Goal: Task Accomplishment & Management: Use online tool/utility

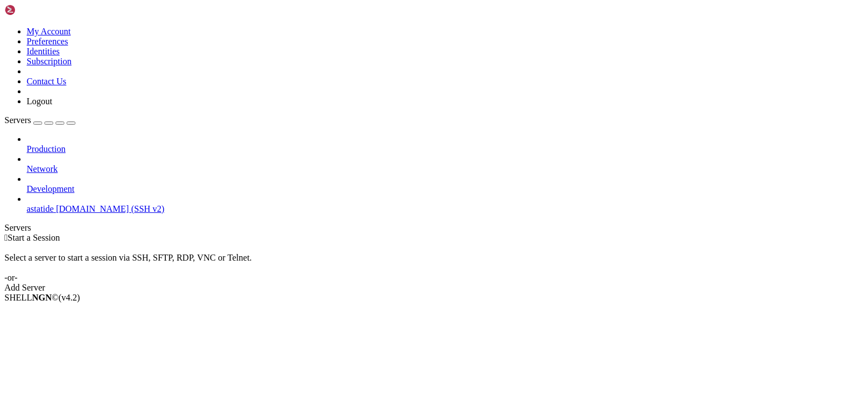
click at [54, 204] on span "astatide" at bounding box center [40, 208] width 27 height 9
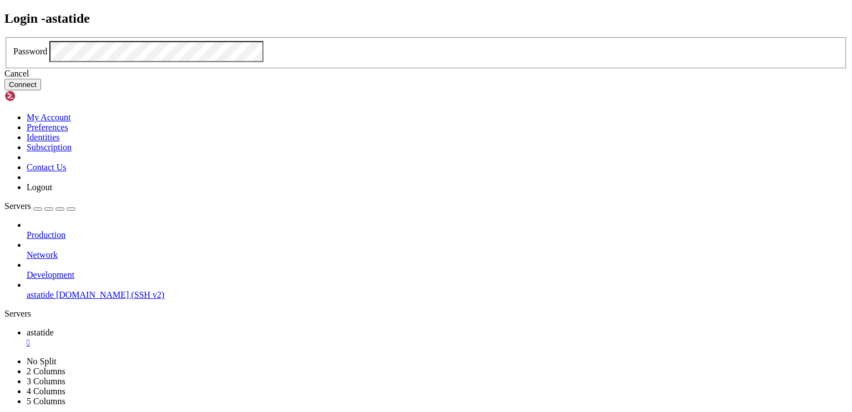
click at [41, 90] on button "Connect" at bounding box center [22, 85] width 37 height 12
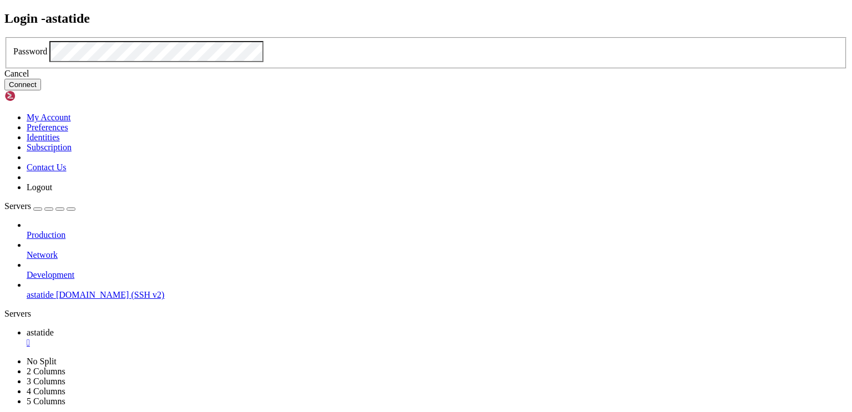
click at [41, 90] on button "Connect" at bounding box center [22, 85] width 37 height 12
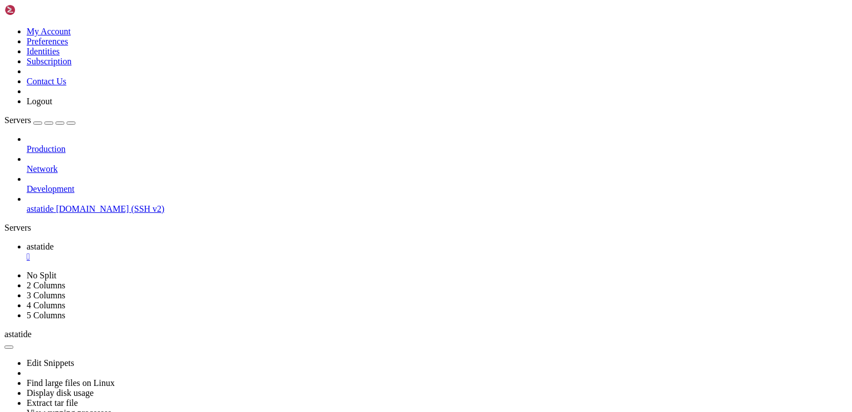
scroll to position [1, 0]
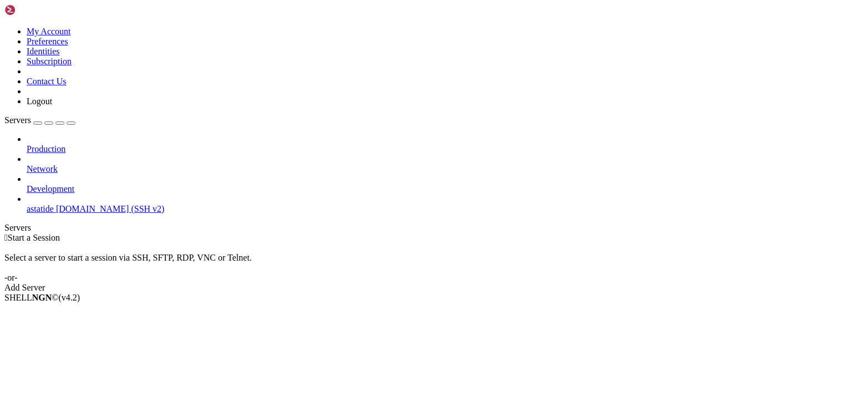
click at [489, 283] on div "Add Server" at bounding box center [425, 288] width 843 height 10
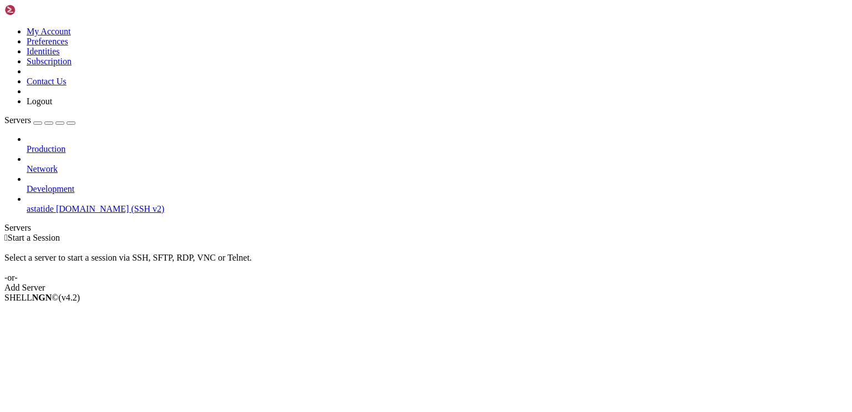
click at [62, 204] on span "[DOMAIN_NAME] (SSH v2)" at bounding box center [110, 208] width 109 height 9
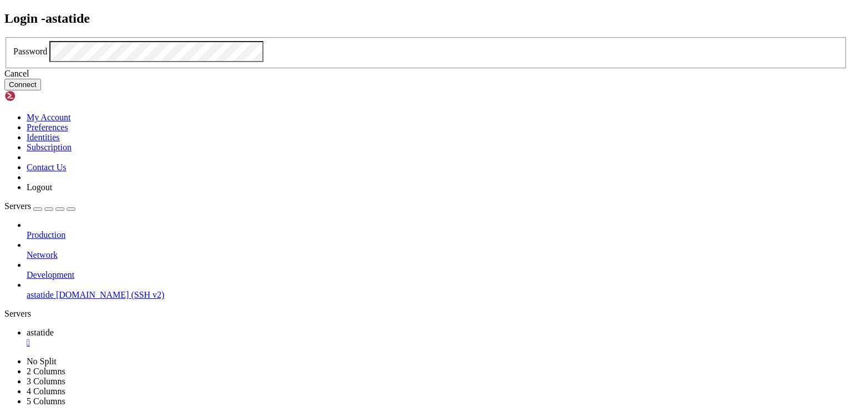
click at [41, 90] on button "Connect" at bounding box center [22, 85] width 37 height 12
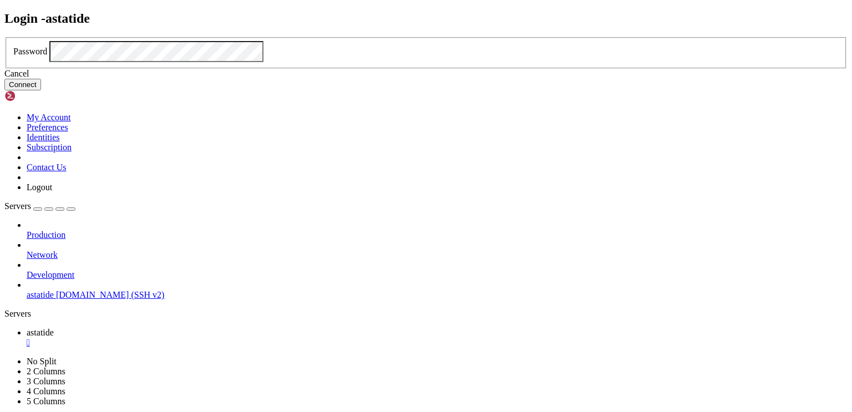
click at [41, 90] on button "Connect" at bounding box center [22, 85] width 37 height 12
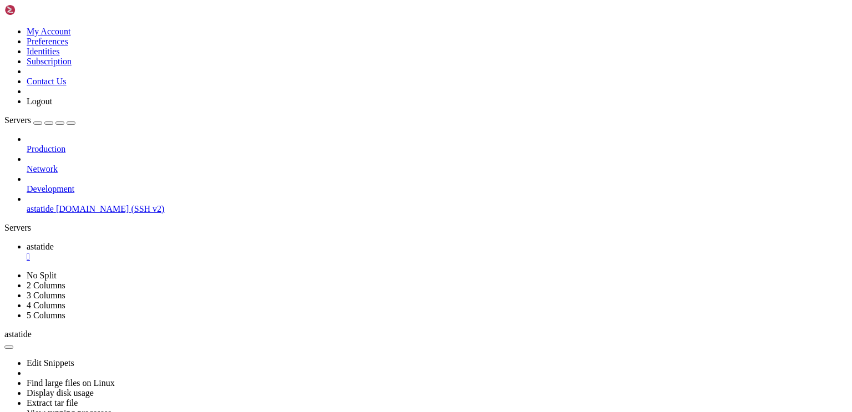
scroll to position [2536235, 0]
click at [4, 27] on icon at bounding box center [4, 27] width 0 height 0
click at [68, 46] on link "Preferences" at bounding box center [48, 41] width 42 height 9
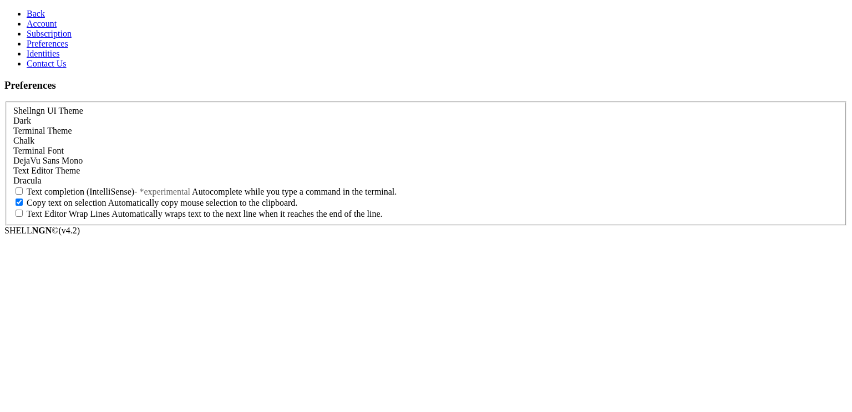
click at [156, 166] on div "DejaVu Sans Mono" at bounding box center [425, 161] width 825 height 10
click at [145, 164] on div "Terminal Font Source Code Pro" at bounding box center [425, 156] width 825 height 20
click at [141, 166] on div "Source Code Pro" at bounding box center [425, 161] width 825 height 10
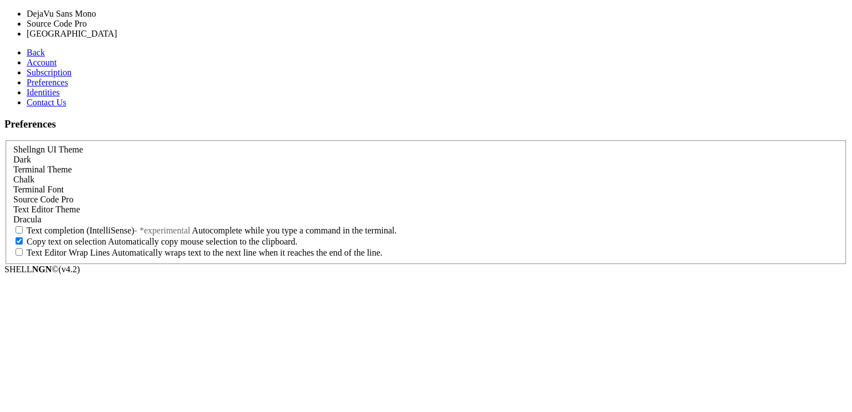
click at [109, 204] on section "Preferences Shellngn UI Theme Dark Terminal Theme Chalk Terminal Font Source Co…" at bounding box center [425, 191] width 843 height 146
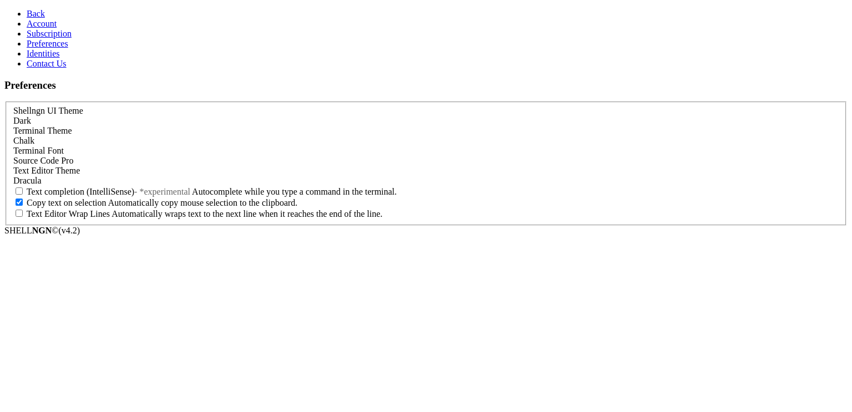
click at [27, 11] on link "Back" at bounding box center [36, 13] width 18 height 9
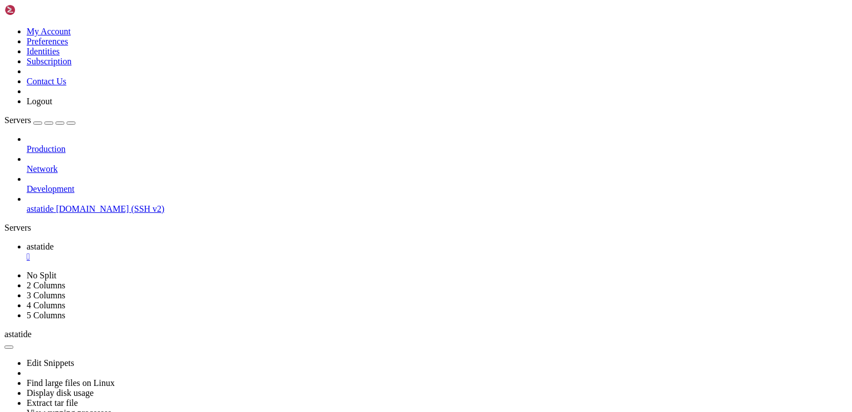
click at [4, 27] on icon at bounding box center [4, 27] width 0 height 0
click at [68, 46] on link "Preferences" at bounding box center [48, 41] width 42 height 9
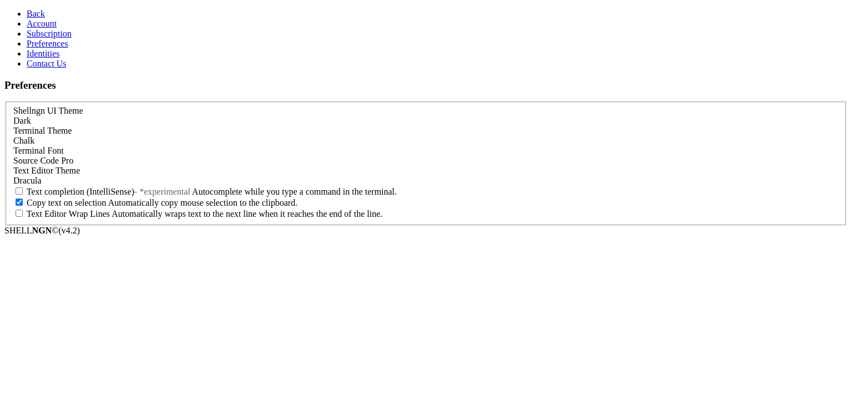
click at [73, 165] on span "Source Code Pro" at bounding box center [43, 160] width 60 height 9
click at [30, 9] on span "Back" at bounding box center [36, 13] width 18 height 9
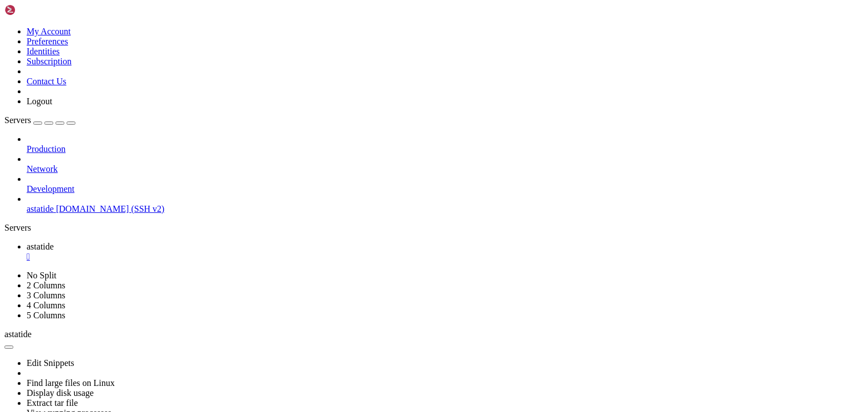
click at [4, 27] on icon at bounding box center [4, 27] width 0 height 0
click at [68, 46] on link "Preferences" at bounding box center [48, 41] width 42 height 9
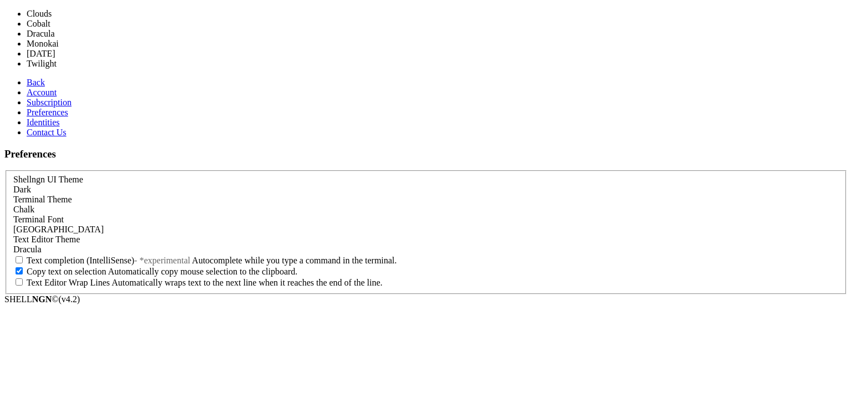
click at [42, 245] on span "Dracula" at bounding box center [27, 249] width 28 height 9
click at [134, 225] on div "Monaco" at bounding box center [425, 230] width 825 height 10
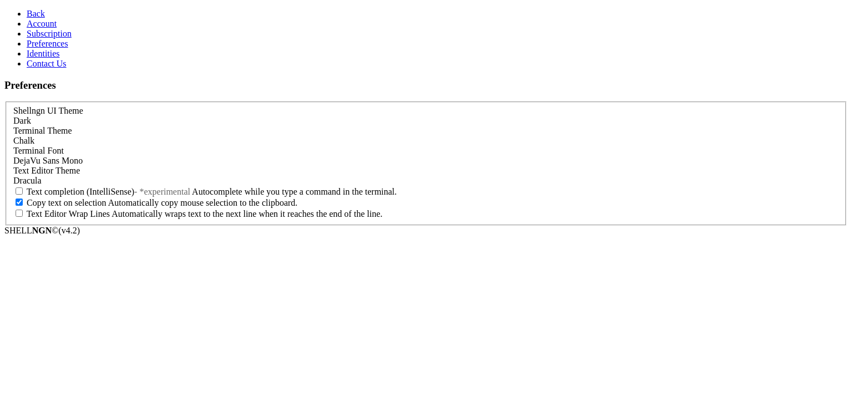
click at [27, 9] on link "Back" at bounding box center [36, 13] width 18 height 9
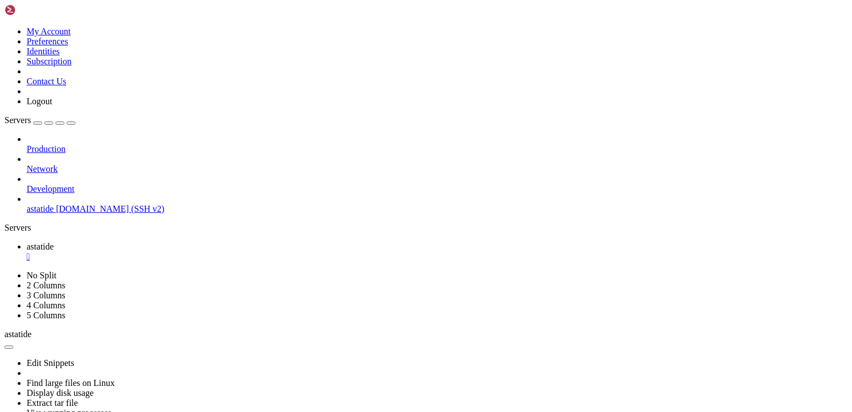
scroll to position [2536454, 0]
